Goal: Information Seeking & Learning: Find specific fact

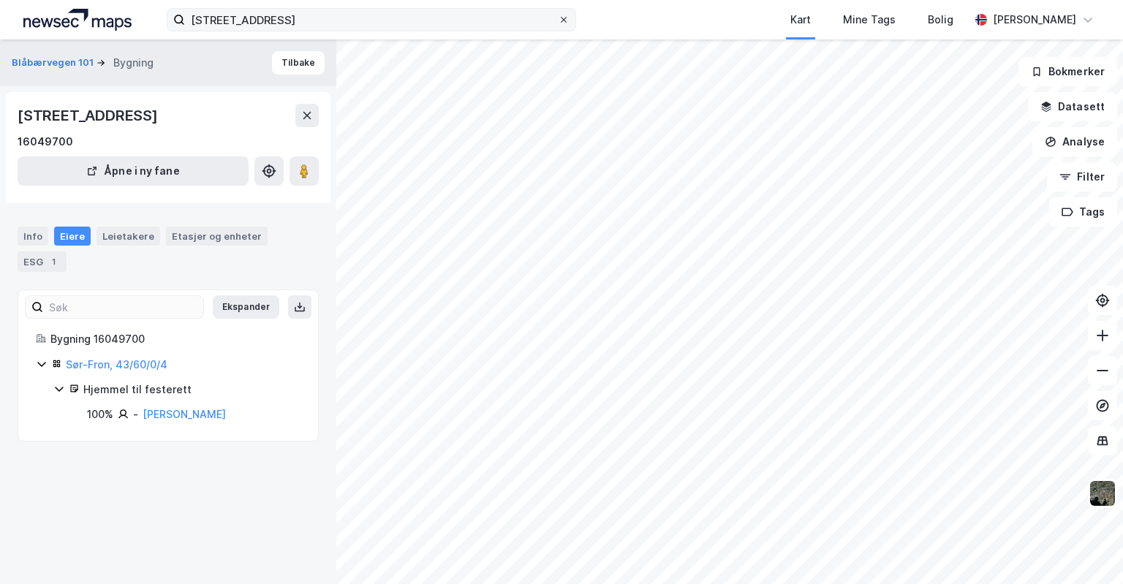
click at [566, 19] on icon at bounding box center [563, 19] width 9 height 9
click at [558, 19] on input "[STREET_ADDRESS]" at bounding box center [371, 20] width 373 height 22
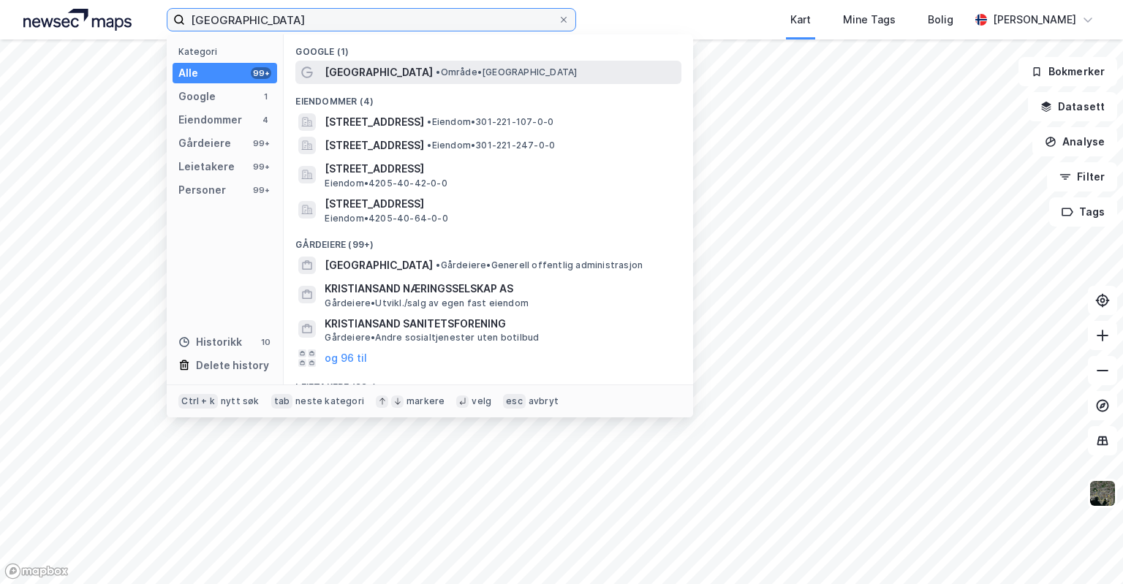
type input "[GEOGRAPHIC_DATA]"
click at [472, 67] on span "• Område • [GEOGRAPHIC_DATA]" at bounding box center [506, 73] width 141 height 12
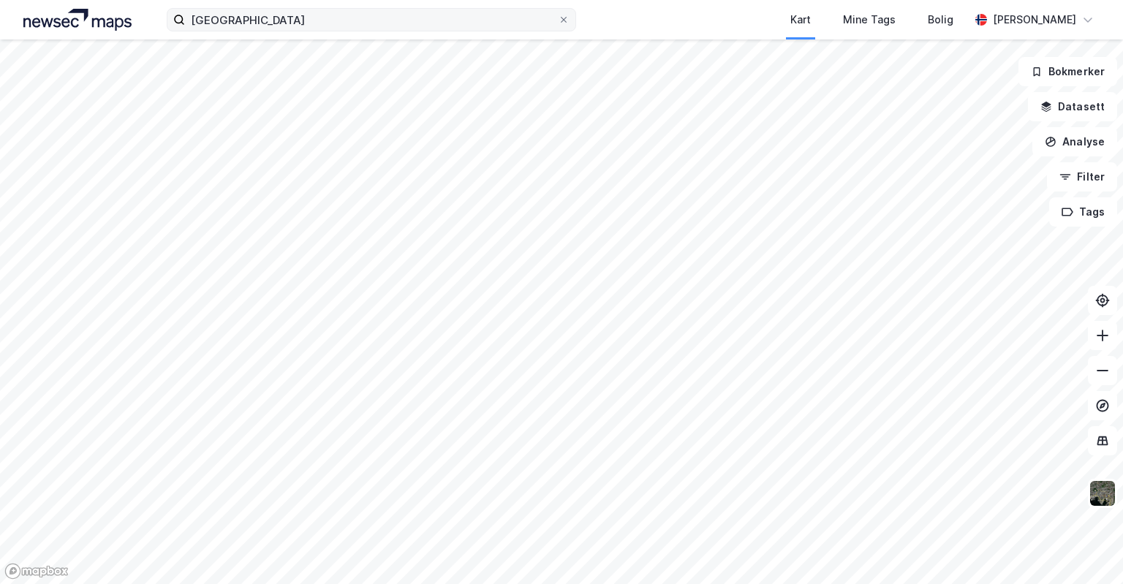
click at [567, 18] on icon at bounding box center [563, 19] width 9 height 9
click at [558, 18] on input "[GEOGRAPHIC_DATA]" at bounding box center [371, 20] width 373 height 22
click at [604, 17] on div "Kart Mine Tags [PERSON_NAME]" at bounding box center [561, 19] width 1123 height 39
click at [1111, 499] on img at bounding box center [1103, 494] width 28 height 28
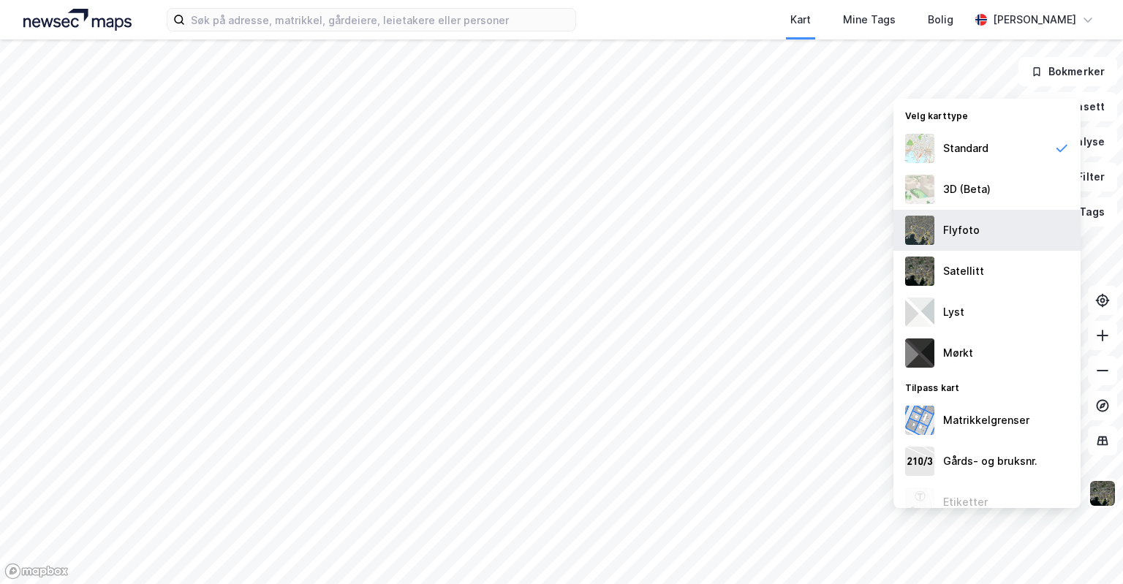
click at [1000, 238] on div "Flyfoto" at bounding box center [986, 230] width 187 height 41
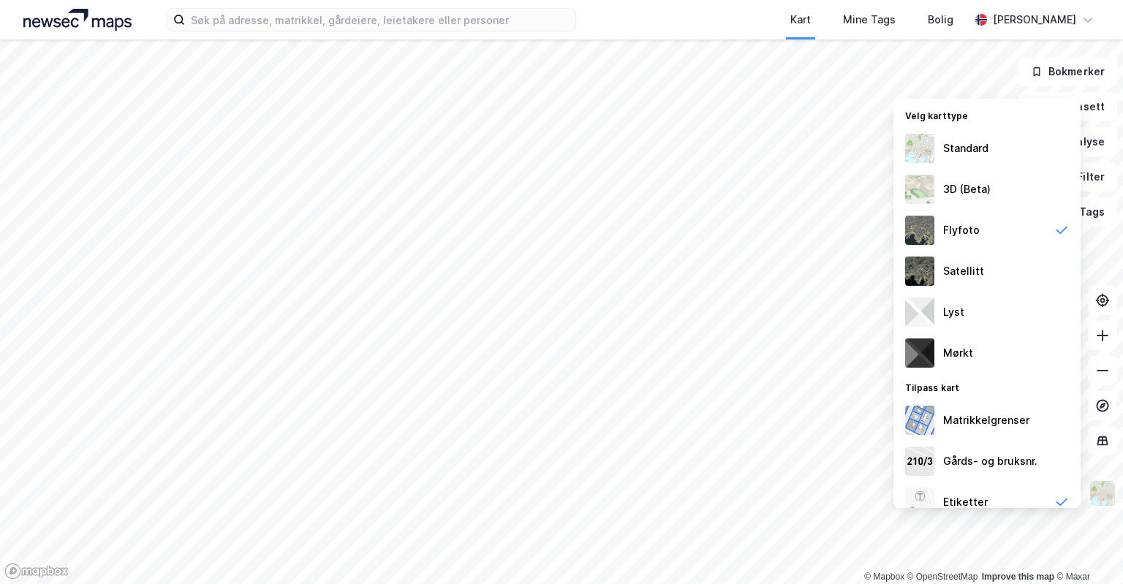
click at [1104, 494] on img at bounding box center [1103, 494] width 28 height 28
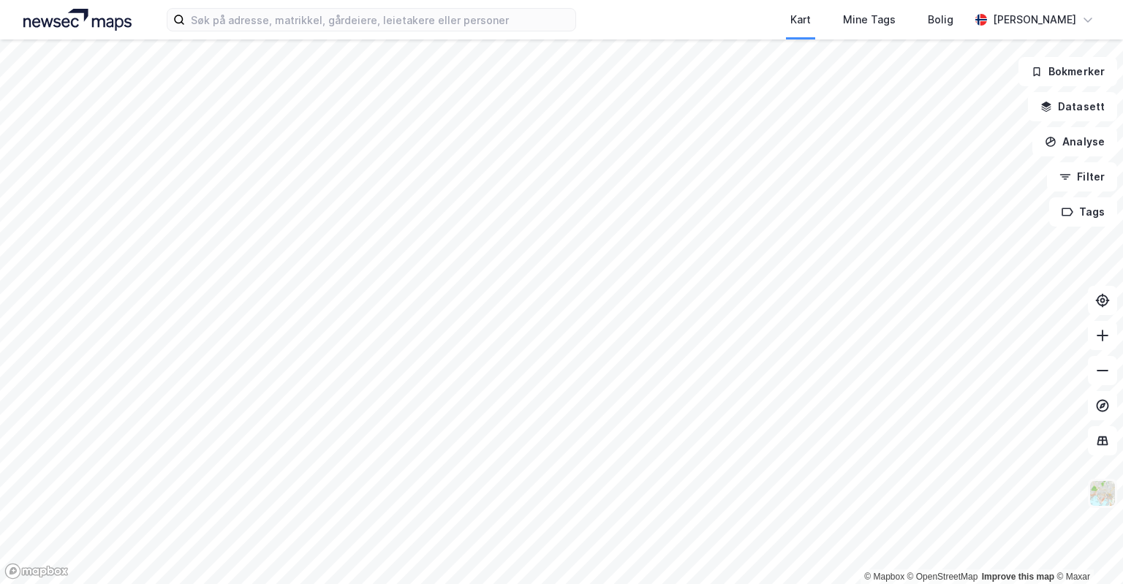
click at [1100, 497] on img at bounding box center [1103, 494] width 28 height 28
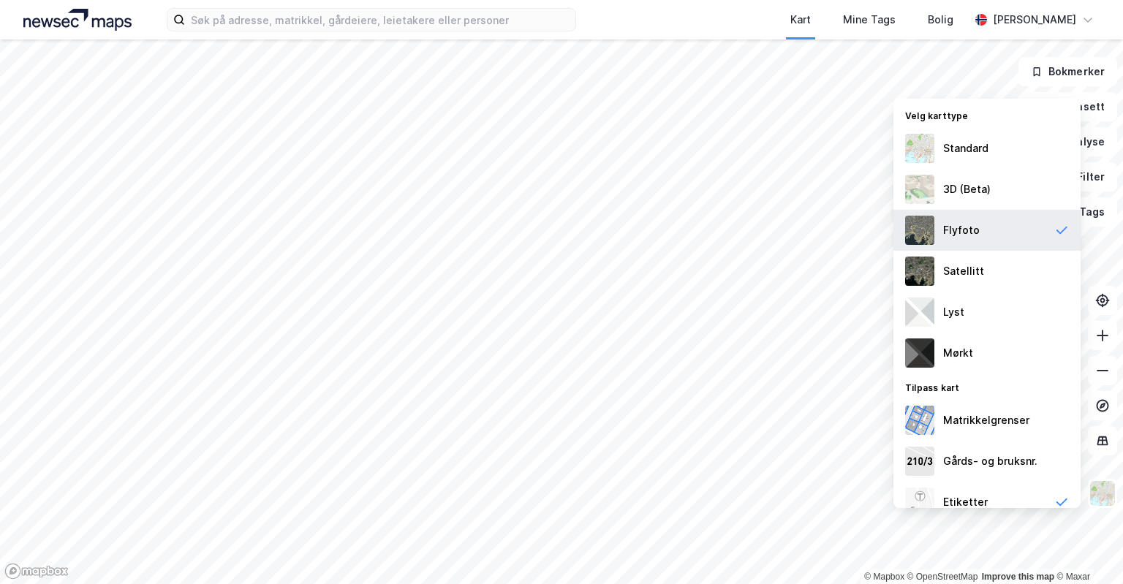
click at [1000, 235] on div "Flyfoto" at bounding box center [986, 230] width 187 height 41
click at [673, 12] on div "Kart Mine Tags Bolig" at bounding box center [807, 19] width 323 height 39
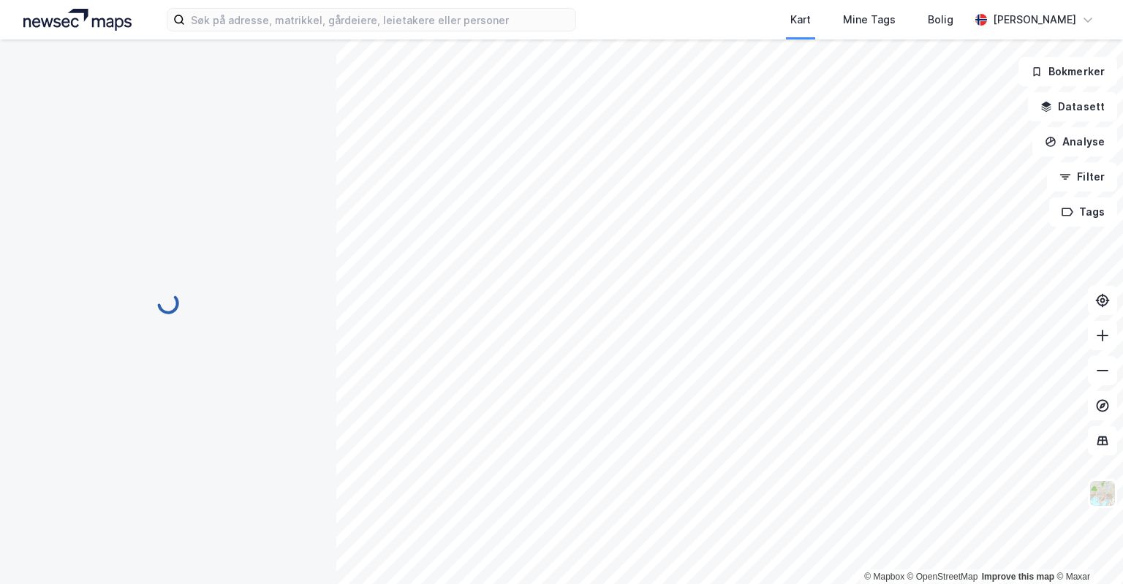
scroll to position [70, 0]
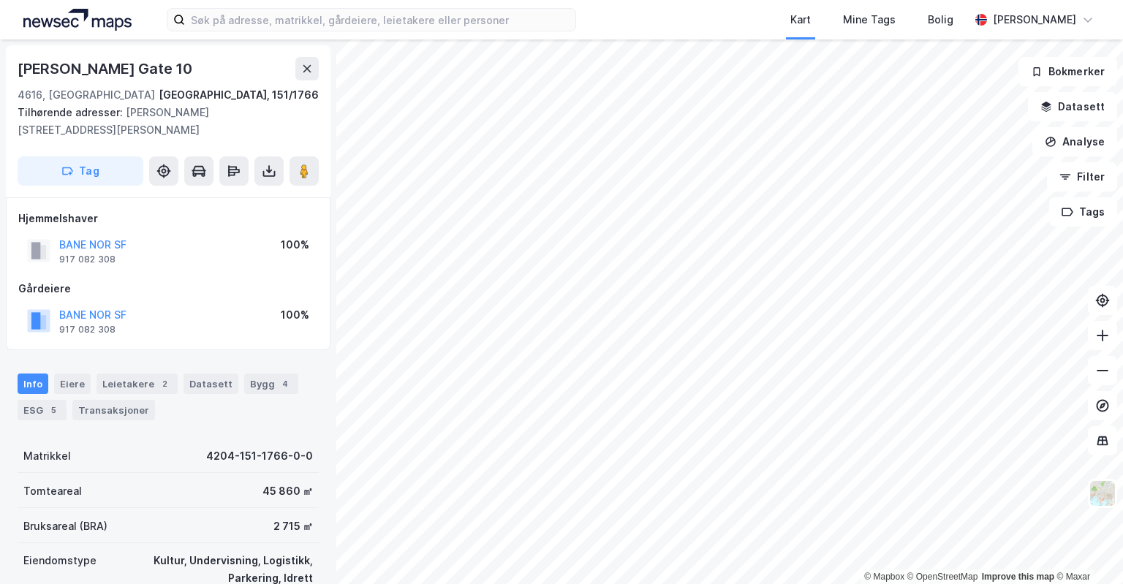
scroll to position [73, 0]
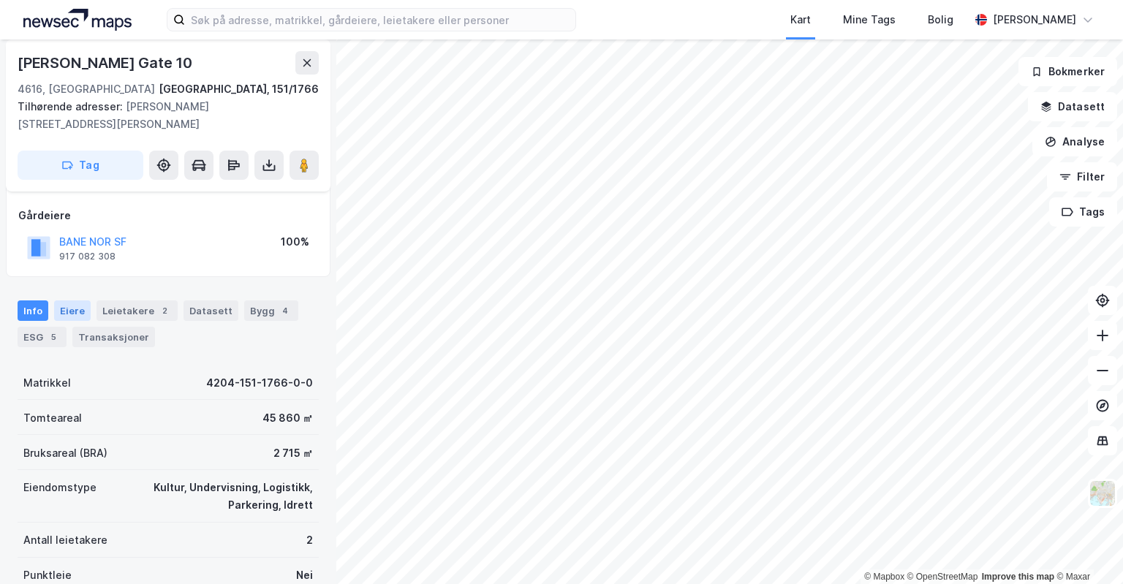
click at [75, 306] on div "Eiere" at bounding box center [72, 311] width 37 height 20
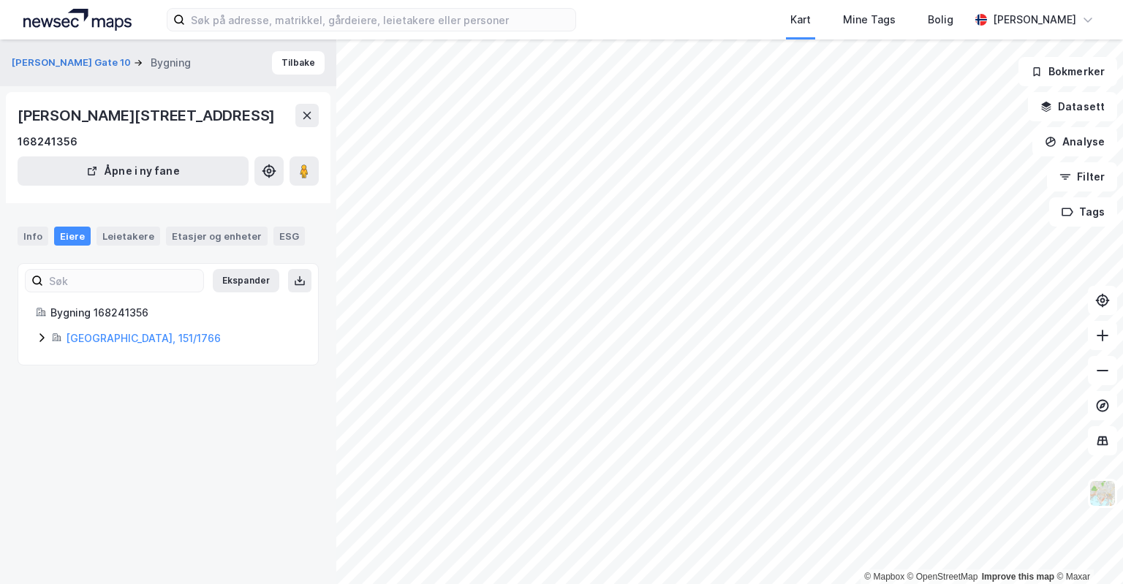
drag, startPoint x: 35, startPoint y: 339, endPoint x: 46, endPoint y: 339, distance: 11.0
click at [41, 339] on div "Bygning 168241356 [GEOGRAPHIC_DATA], 151/1766" at bounding box center [168, 325] width 300 height 43
click at [47, 339] on icon at bounding box center [42, 338] width 12 height 12
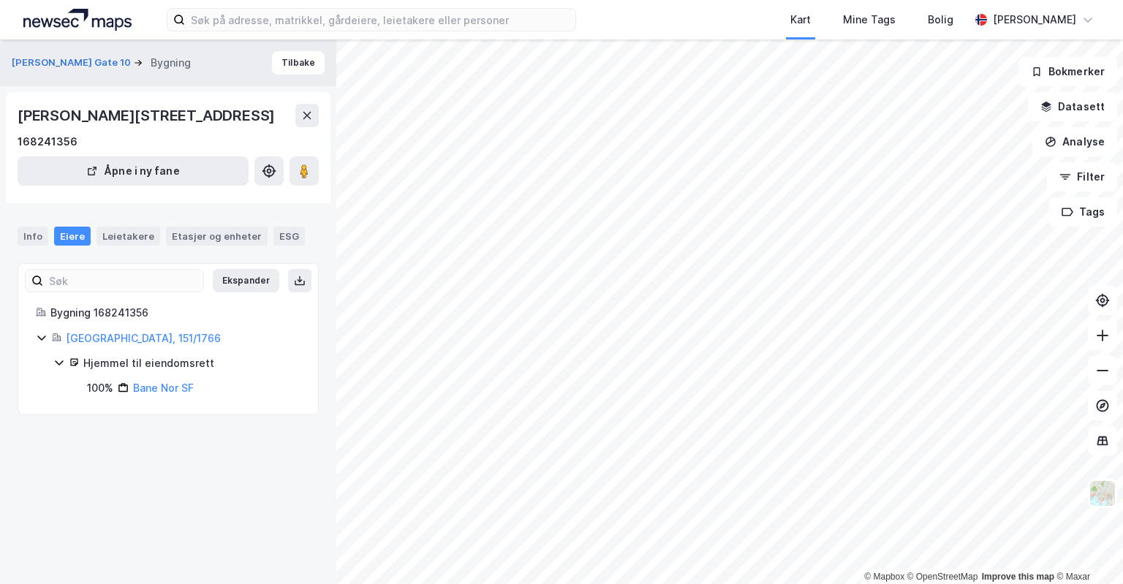
click at [47, 339] on icon at bounding box center [42, 338] width 12 height 12
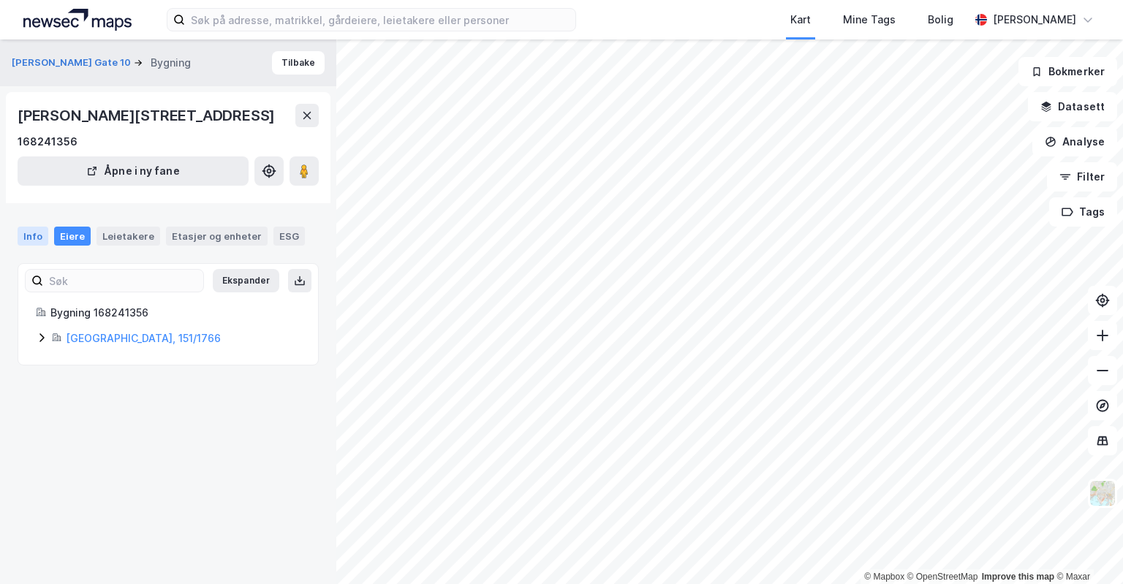
click at [29, 236] on div "Info" at bounding box center [33, 236] width 31 height 19
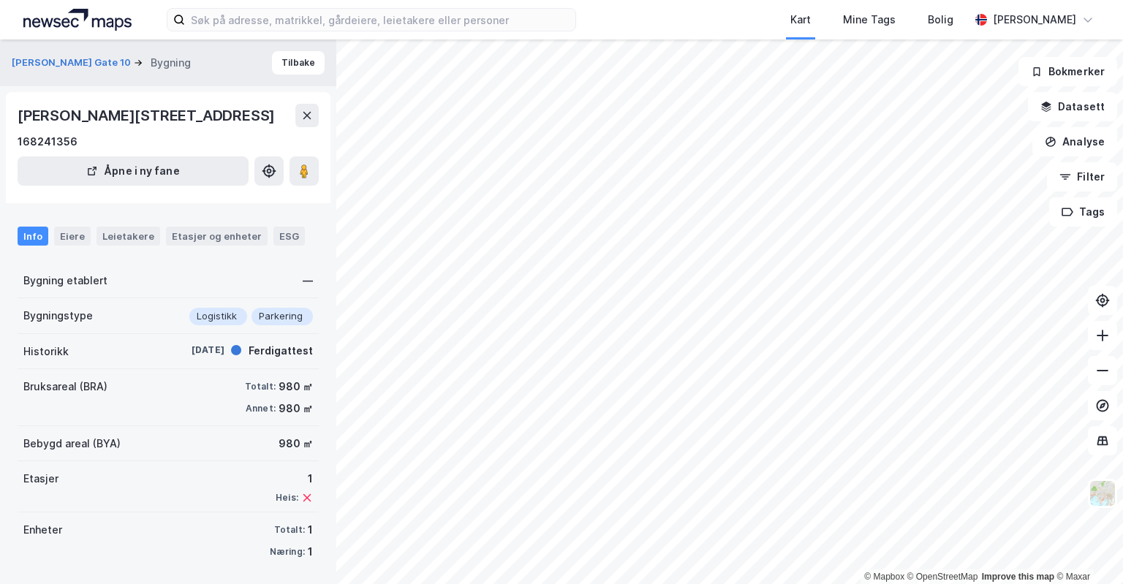
scroll to position [2, 0]
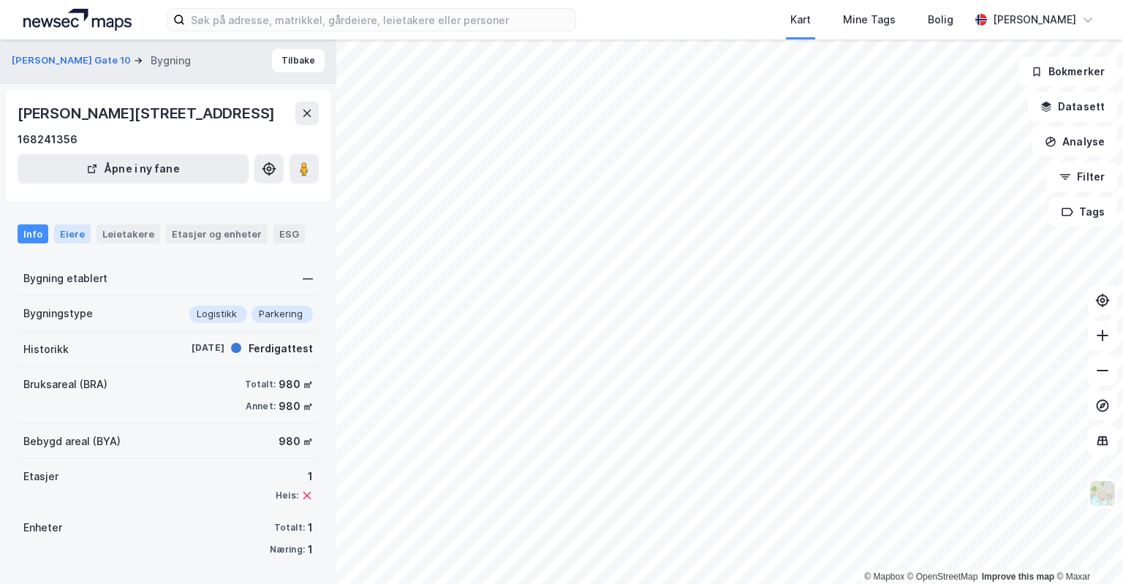
click at [56, 227] on div "Eiere" at bounding box center [72, 233] width 37 height 19
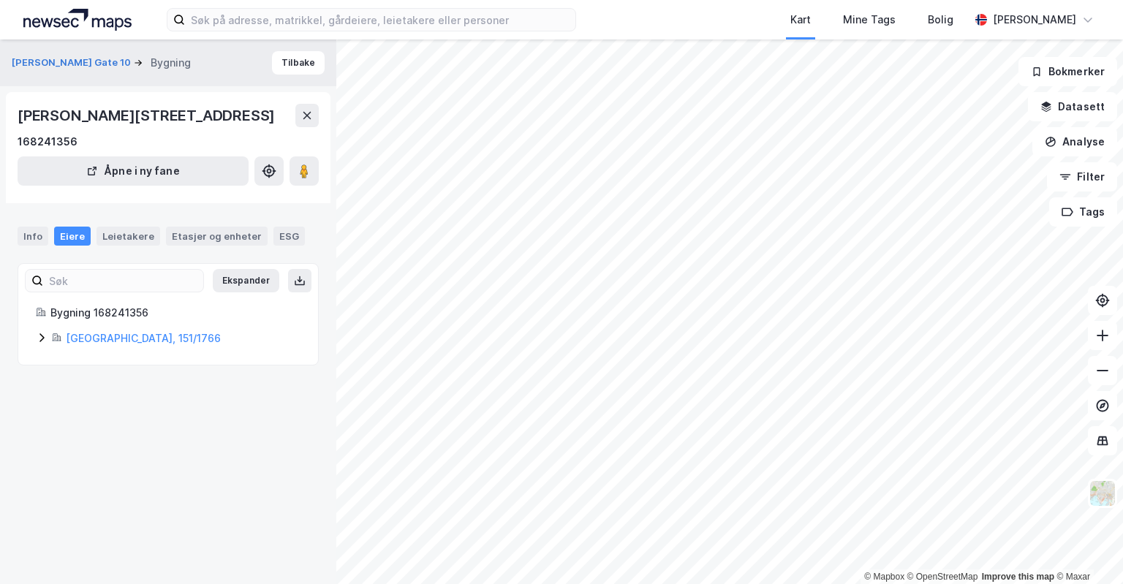
click at [47, 341] on icon at bounding box center [42, 338] width 12 height 12
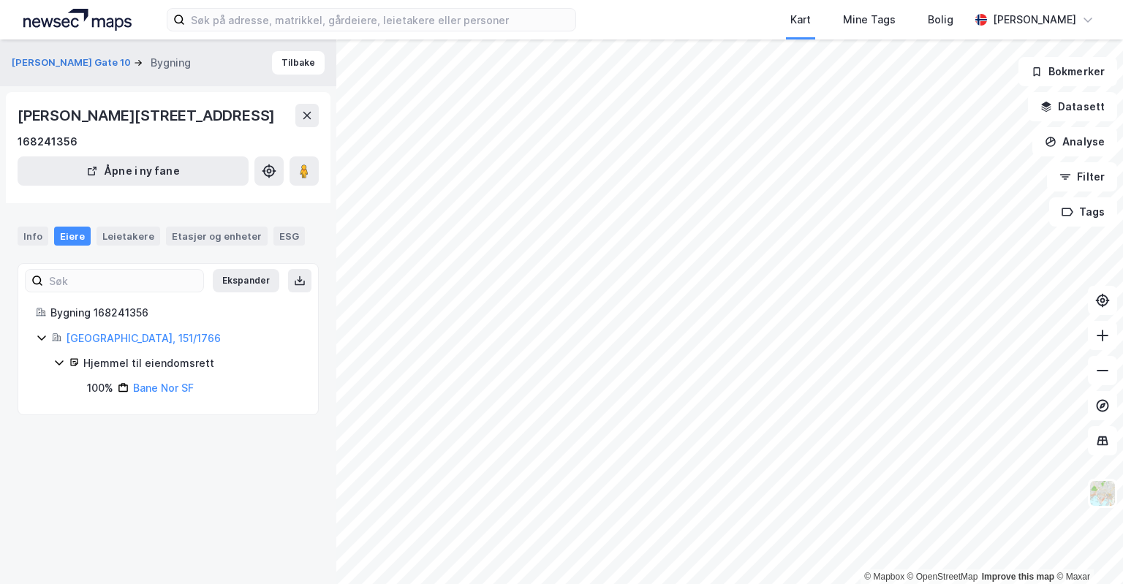
click at [47, 341] on div "[GEOGRAPHIC_DATA], 151/1766" at bounding box center [168, 339] width 265 height 18
